Goal: Information Seeking & Learning: Learn about a topic

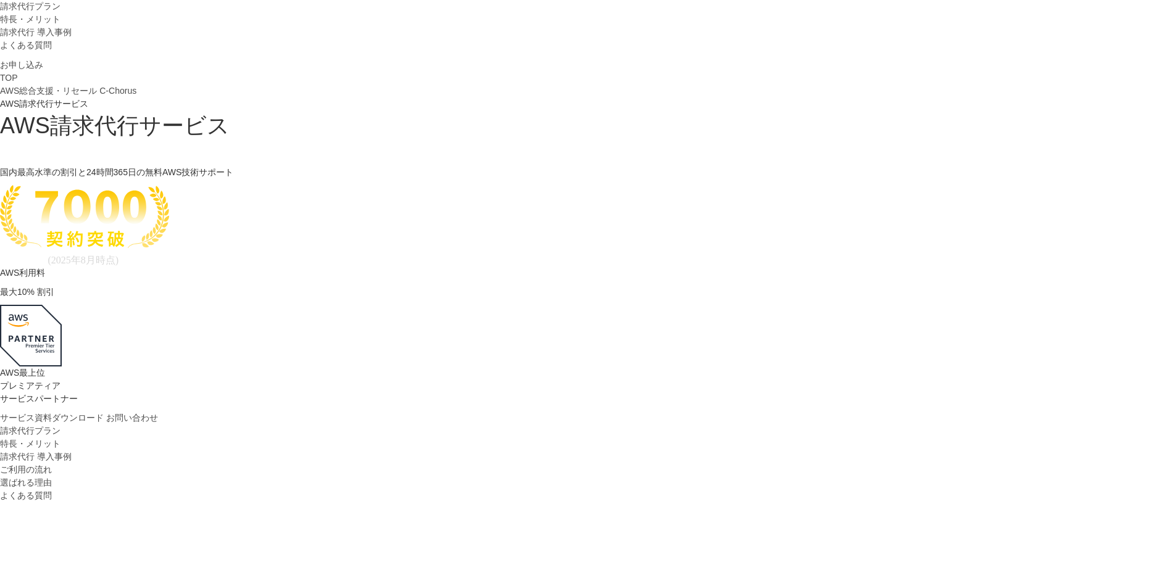
scroll to position [62, 0]
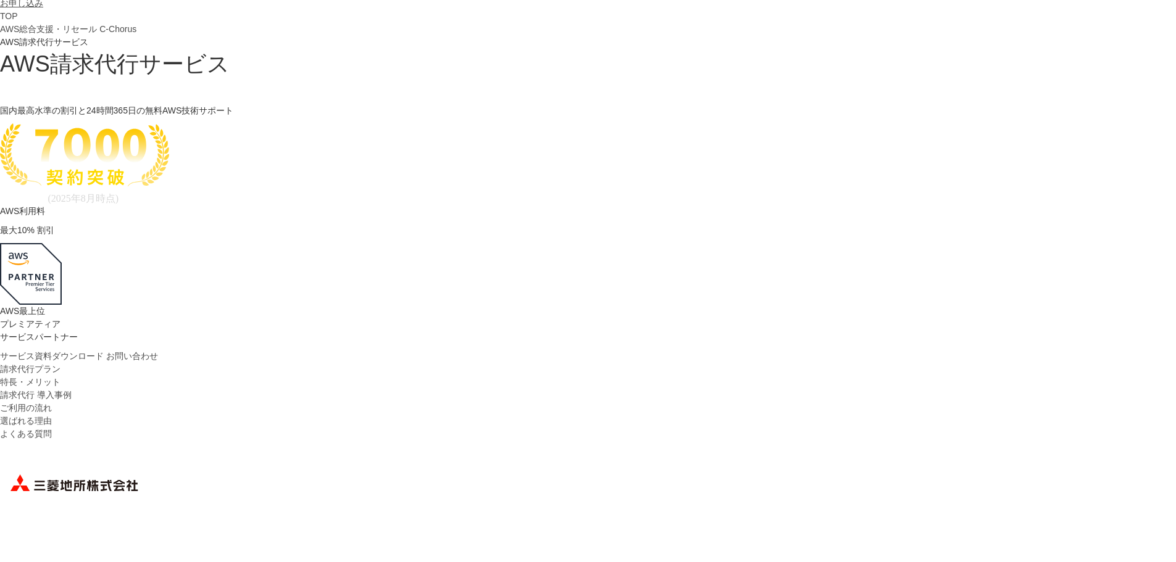
click at [60, 368] on link "請求代行プラン" at bounding box center [30, 369] width 60 height 13
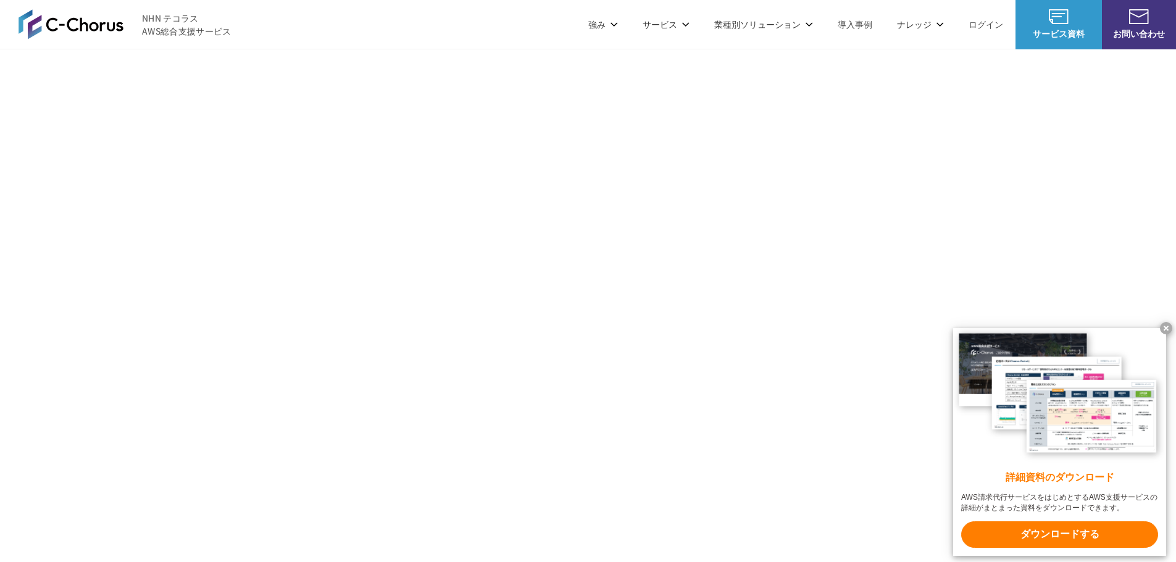
scroll to position [1277, 0]
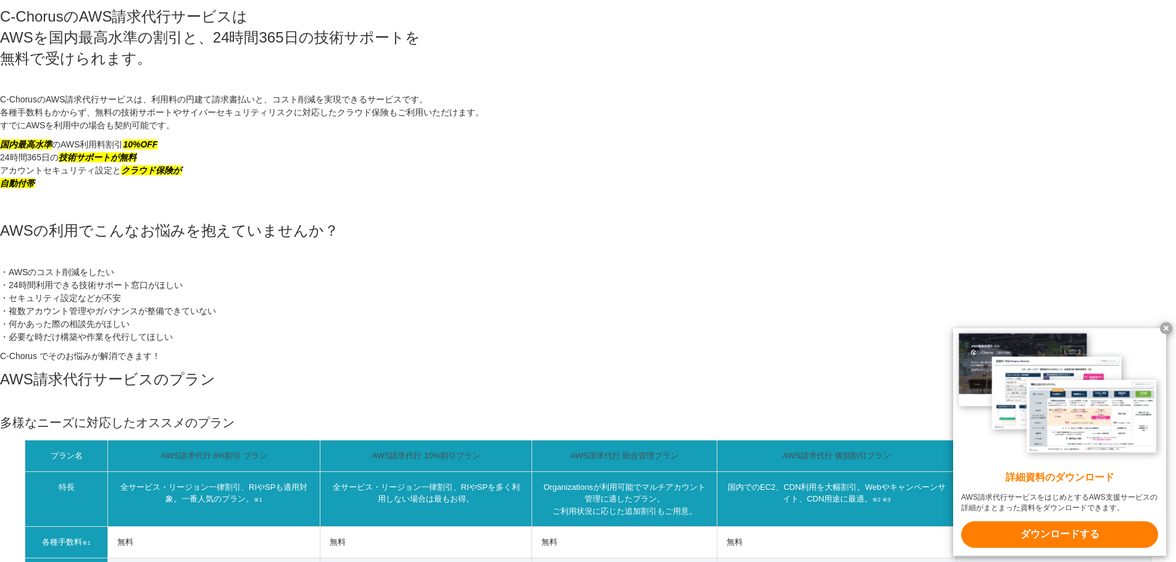
scroll to position [8870, 0]
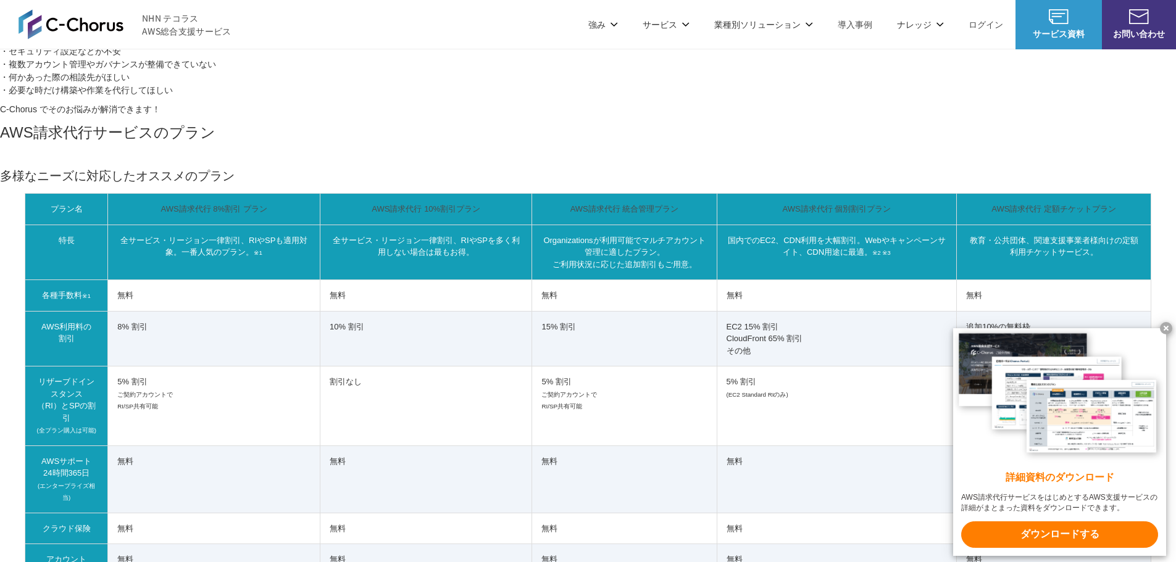
scroll to position [8746, 0]
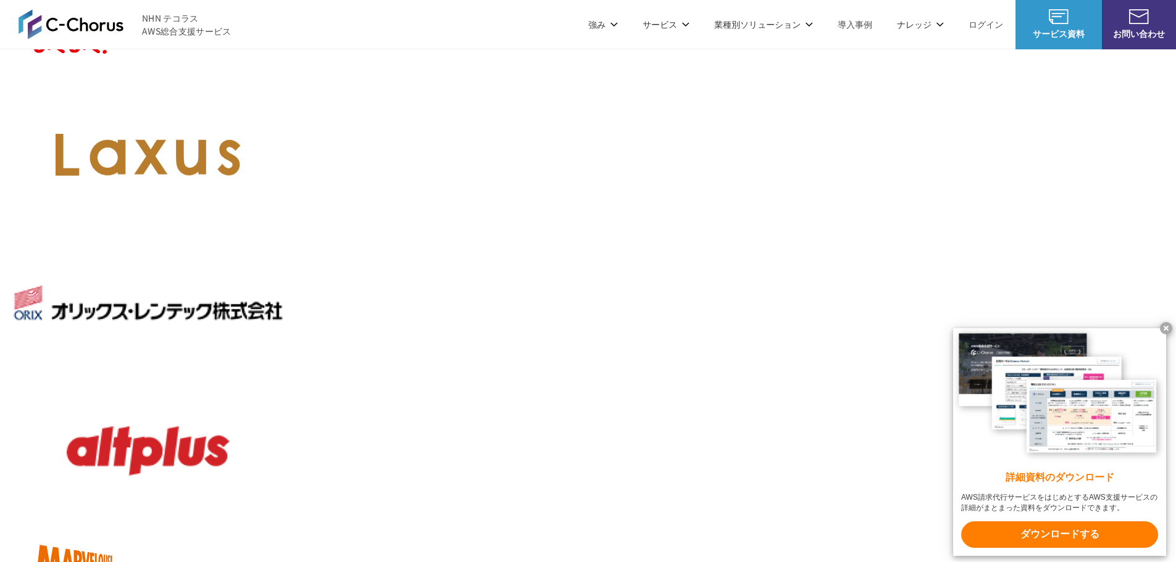
scroll to position [1216, 0]
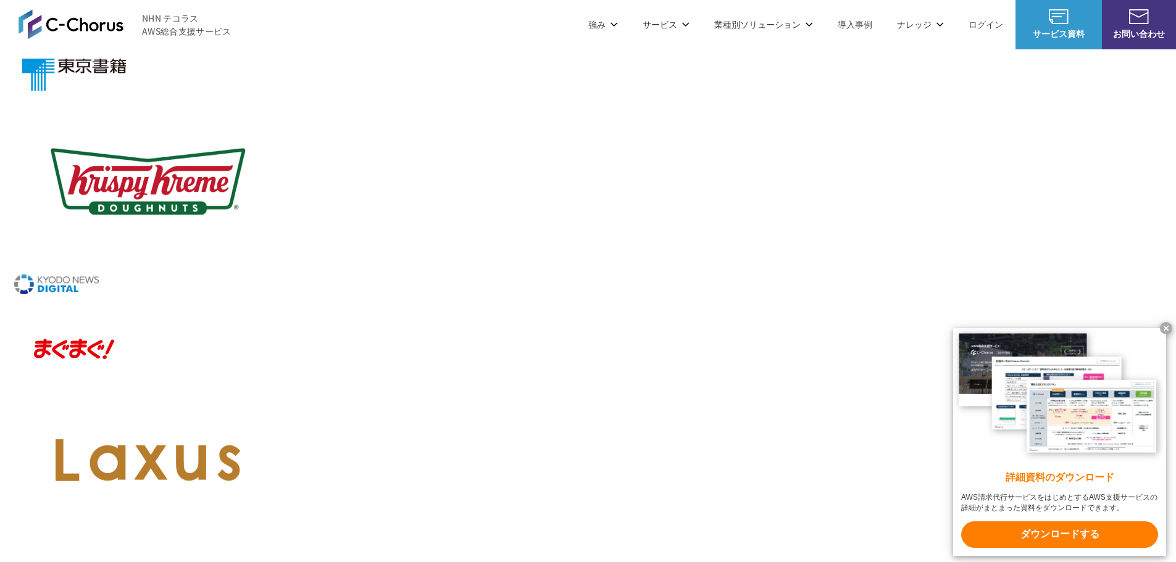
click at [295, 80] on div "C-Chorusの強み 管理ポータル 開発ロードマップ C-Chorusのサポート 資料を請求する まずは相談する" at bounding box center [588, 114] width 1176 height 131
click at [455, 77] on link "管理ポータル" at bounding box center [460, 74] width 52 height 12
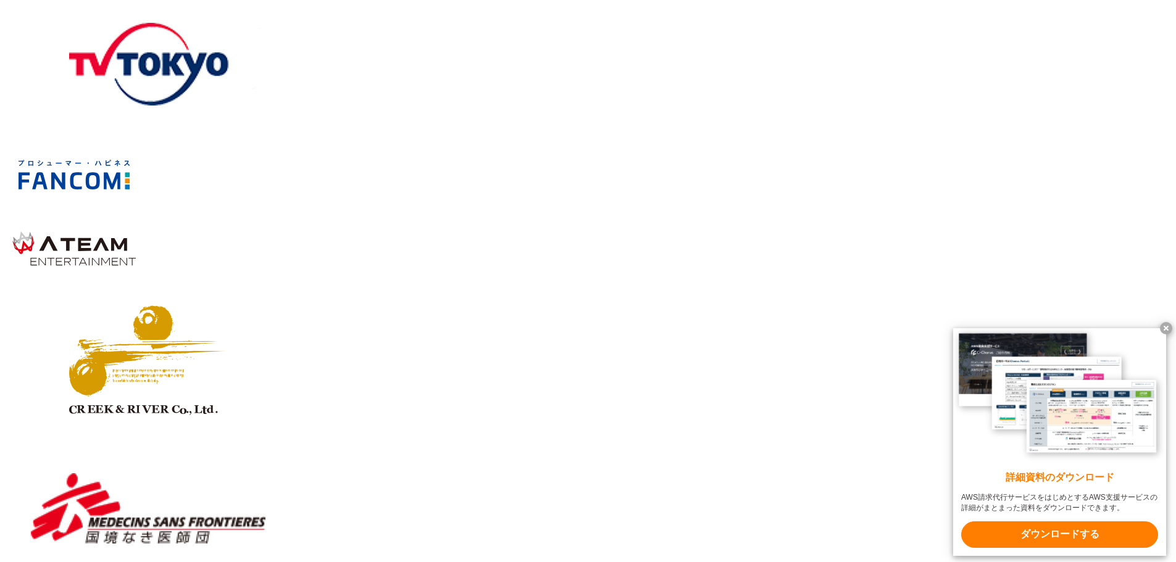
scroll to position [3058, 0]
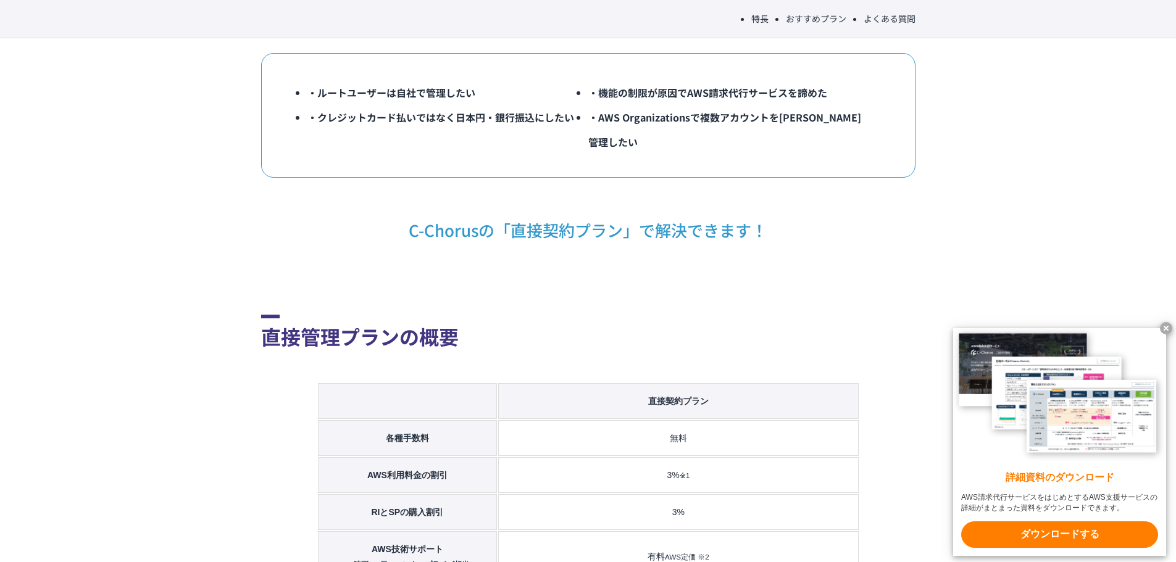
scroll to position [617, 0]
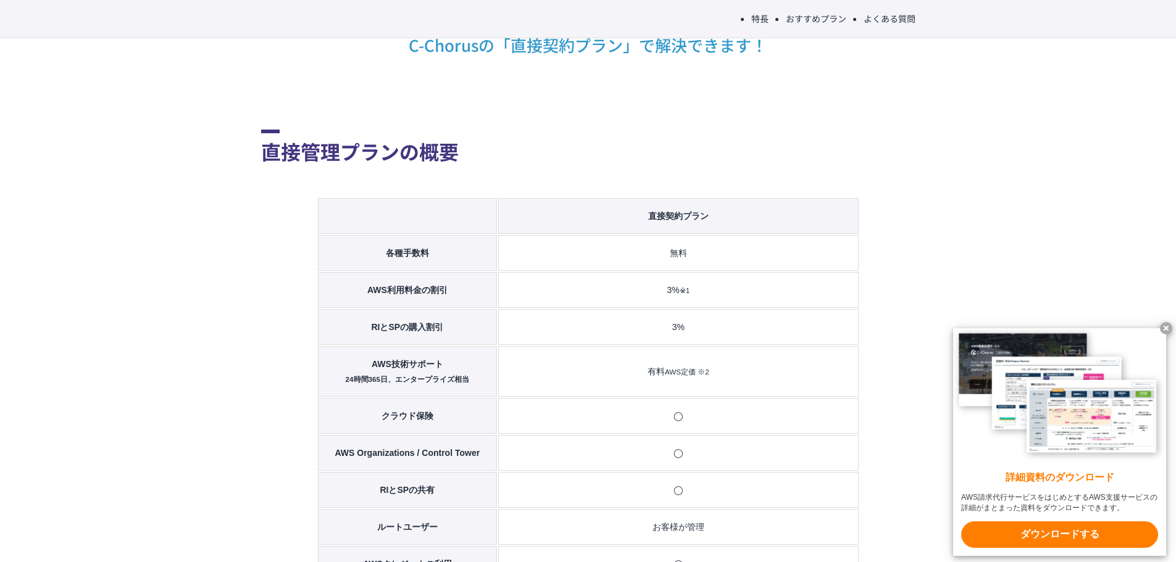
click at [774, 272] on td "3% ※1" at bounding box center [678, 290] width 360 height 36
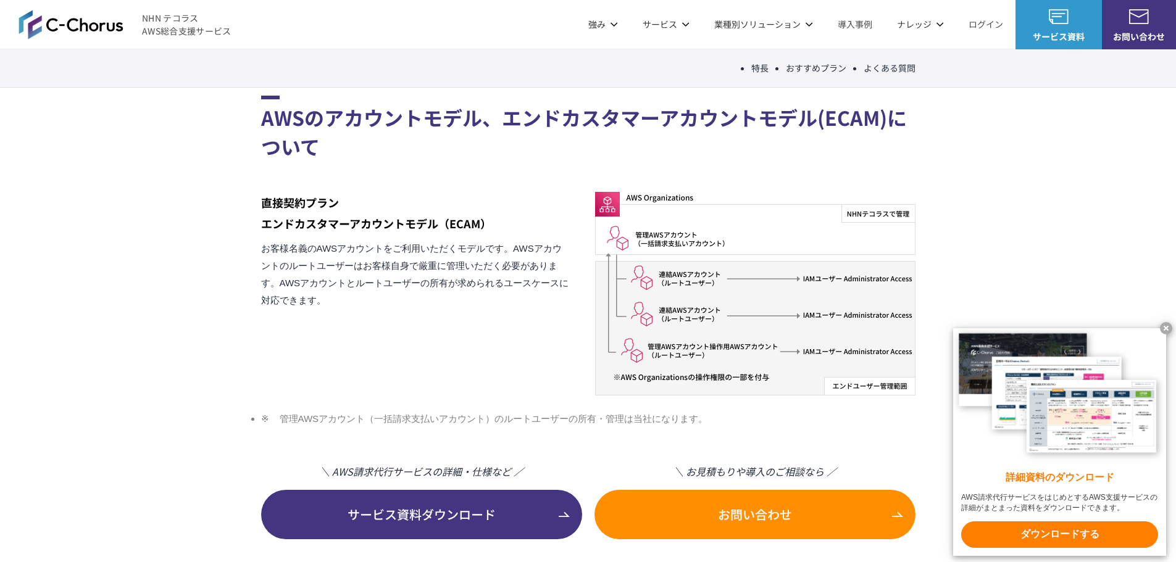
scroll to position [1111, 0]
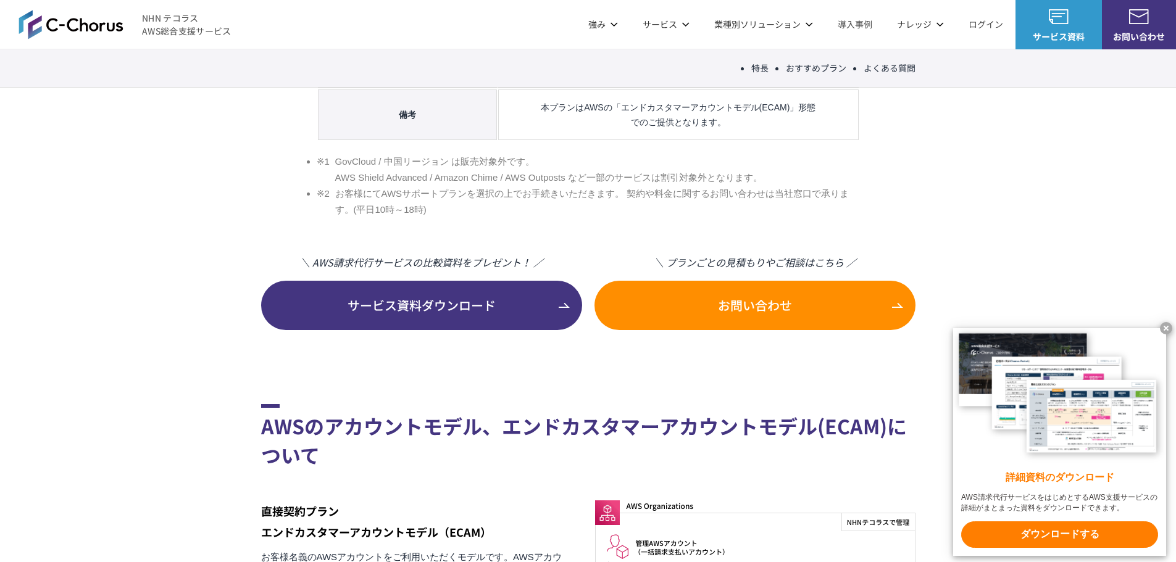
click at [623, 19] on li "強み 強み C-Chorusの強み 管理ポータル 開発ロードマップ C-Chorusのサポート 資料を請求する まずは相談する" at bounding box center [603, 24] width 54 height 49
click at [612, 26] on p "強み" at bounding box center [603, 24] width 30 height 13
click at [81, 24] on img at bounding box center [71, 25] width 105 height 30
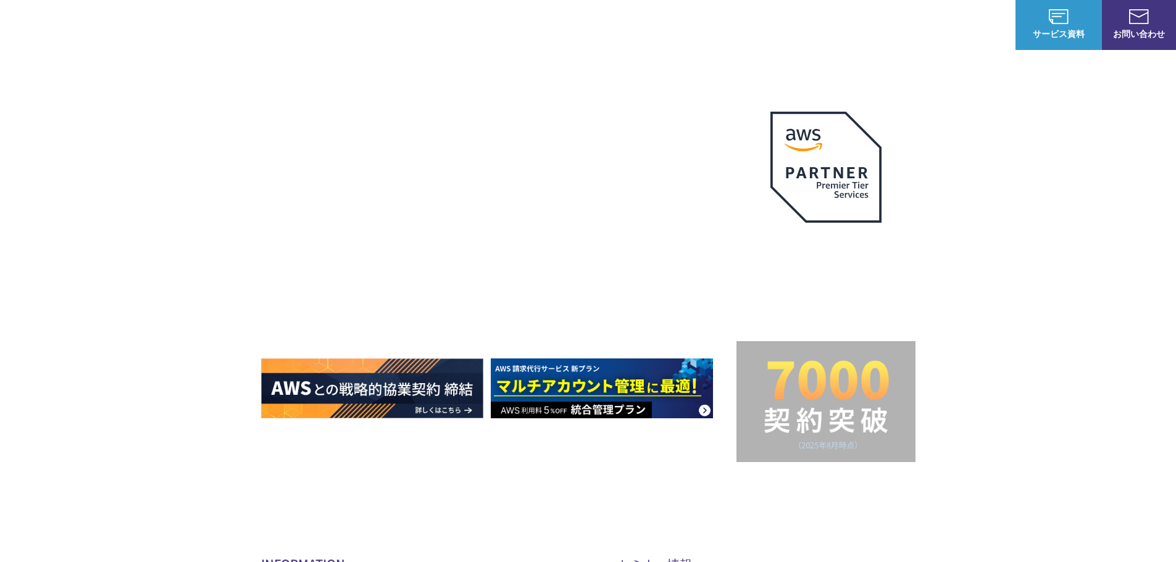
click at [199, 19] on span "NHN テコラス AWS総合支援サービス" at bounding box center [186, 25] width 89 height 26
